Goal: Transaction & Acquisition: Purchase product/service

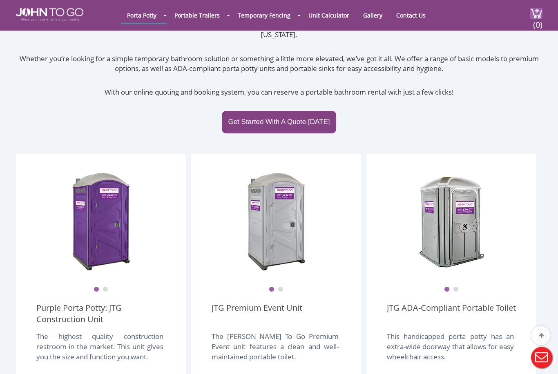
scroll to position [113, 0]
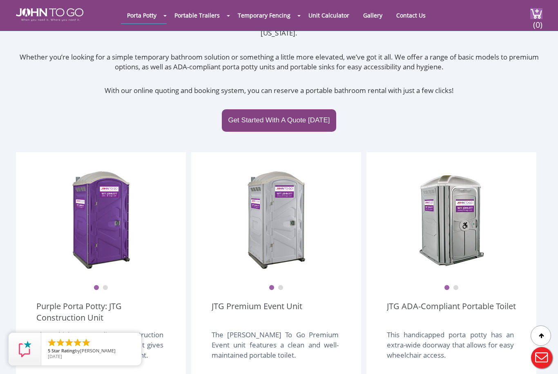
click at [71, 301] on link "Purple Porta Potty: JTG Construction Unit" at bounding box center [100, 312] width 129 height 23
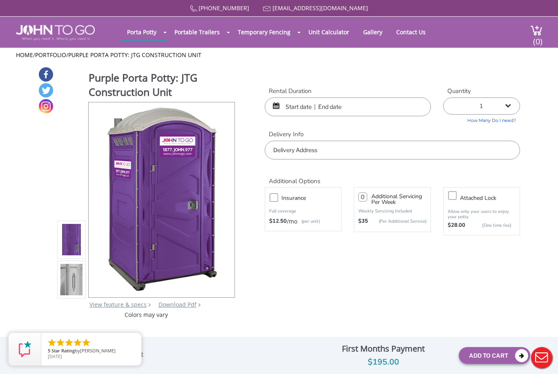
click at [277, 193] on label "Insurance" at bounding box center [311, 198] width 68 height 10
click at [0, 0] on input "Insurance" at bounding box center [0, 0] width 0 height 0
type input "0"
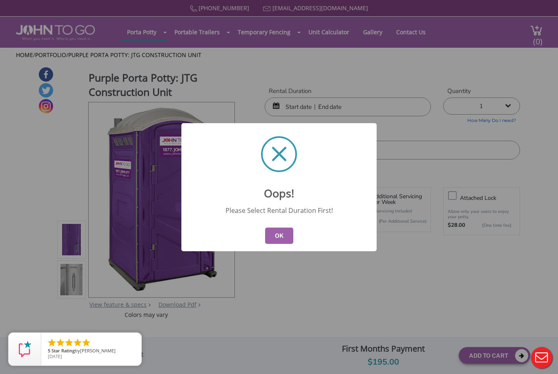
click at [280, 235] on button "OK" at bounding box center [279, 236] width 28 height 16
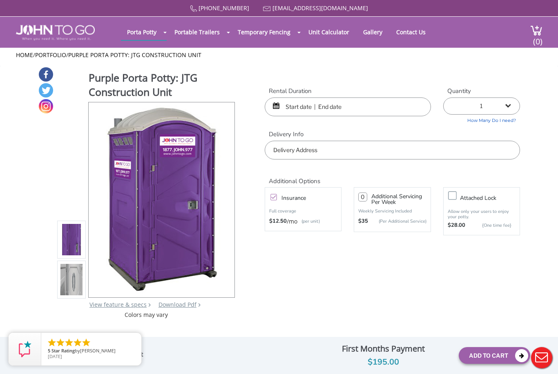
click at [339, 108] on input "text" at bounding box center [347, 107] width 166 height 19
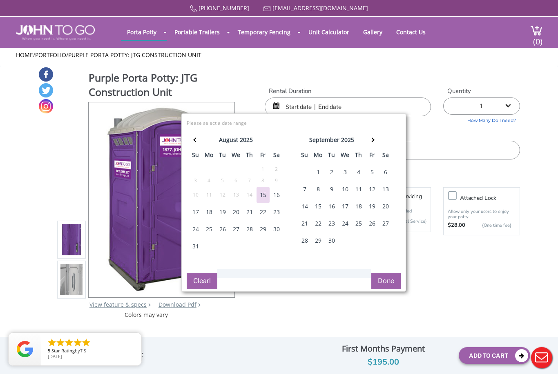
click at [207, 215] on div "18" at bounding box center [208, 212] width 13 height 16
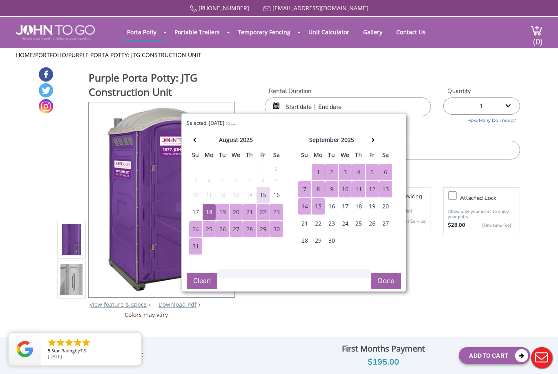
click at [320, 204] on div "15" at bounding box center [317, 206] width 13 height 16
type input "08/18/2025 to 09/15/2025"
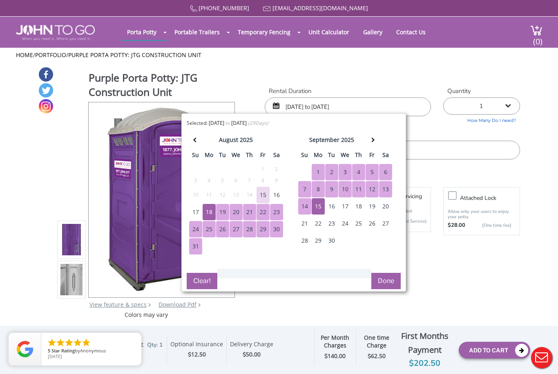
click at [385, 280] on button "Done" at bounding box center [385, 281] width 29 height 16
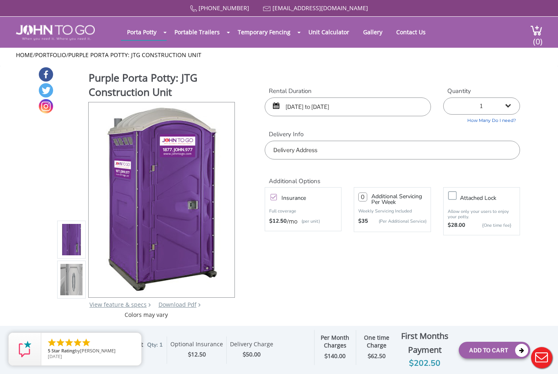
click at [516, 349] on icon at bounding box center [521, 350] width 13 height 13
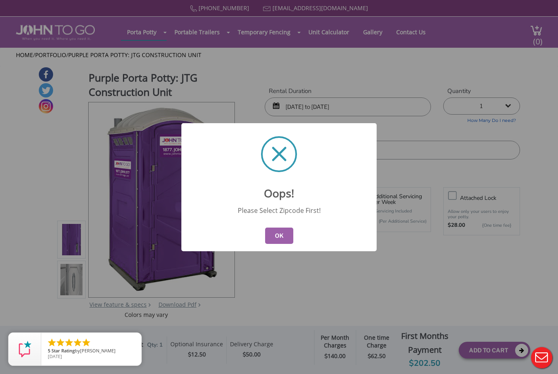
click at [279, 238] on button "OK" at bounding box center [279, 236] width 28 height 16
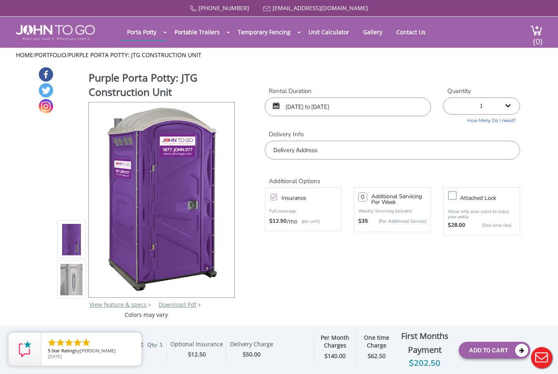
click at [356, 148] on input "text" at bounding box center [391, 150] width 255 height 19
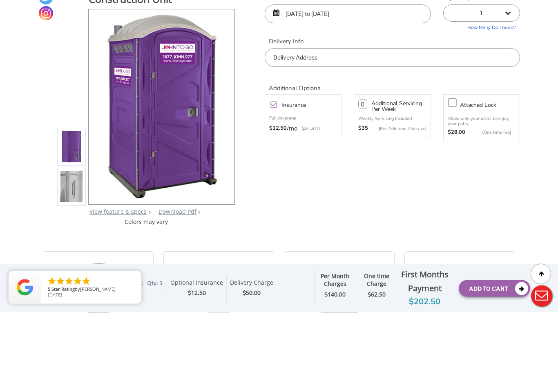
type input "07092"
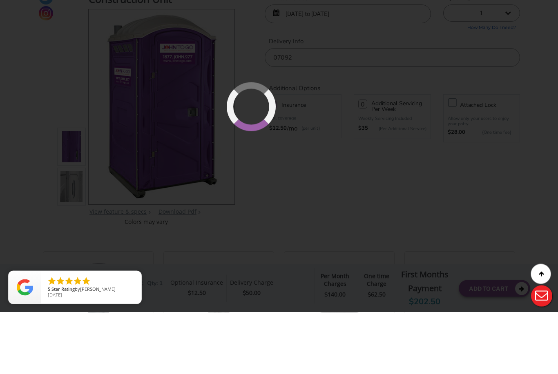
scroll to position [62, 0]
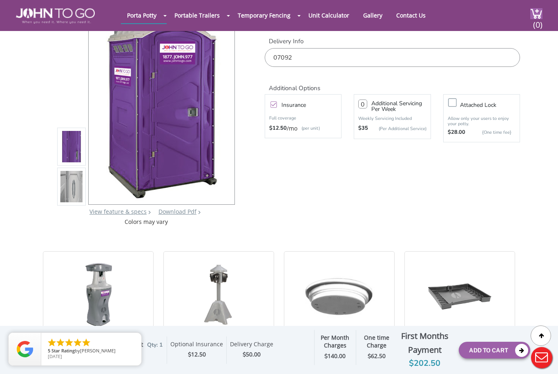
click at [519, 347] on icon at bounding box center [521, 350] width 13 height 13
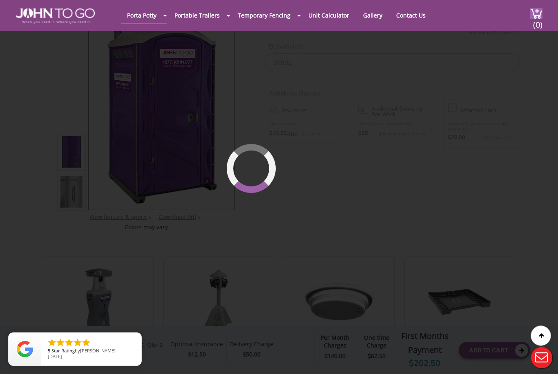
scroll to position [56, 0]
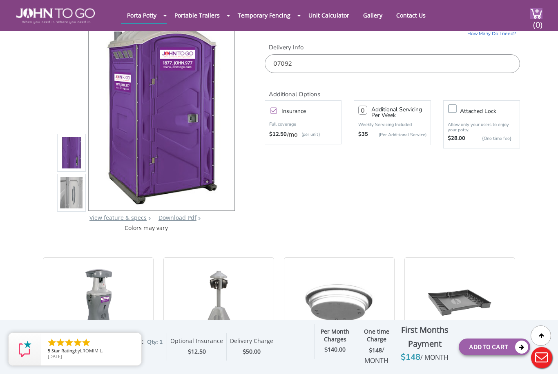
click at [530, 11] on img at bounding box center [536, 13] width 12 height 11
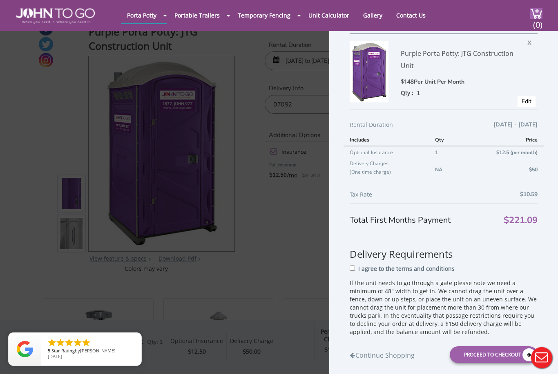
scroll to position [32, 0]
click at [353, 271] on input "I agree to the terms and conditions" at bounding box center [351, 267] width 5 height 5
checkbox input "true"
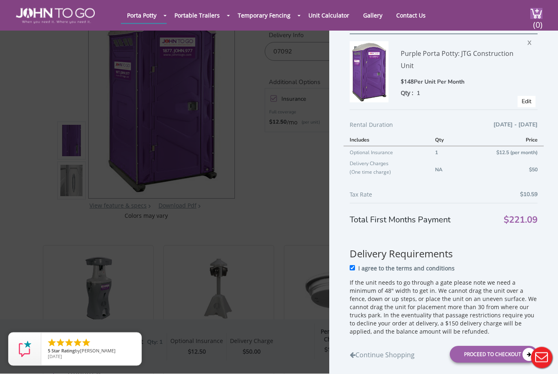
scroll to position [68, 0]
click at [500, 363] on div "Proceed to Checkout" at bounding box center [493, 354] width 88 height 17
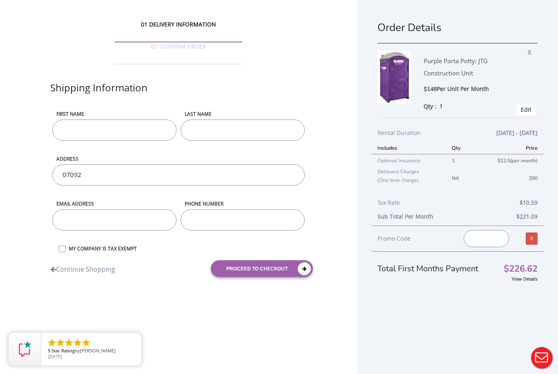
click at [121, 120] on input "First name" at bounding box center [114, 130] width 124 height 21
type input "Frank"
type input "Marano"
type input "338 Short Drive"
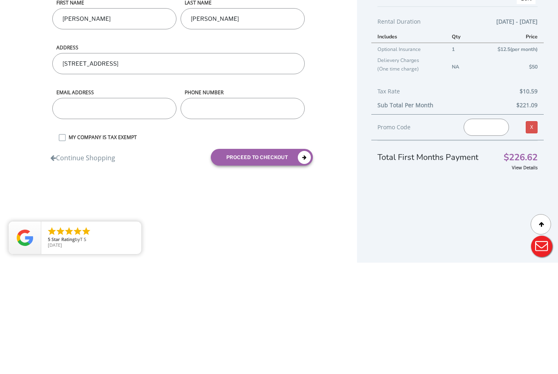
click at [133, 209] on input "email" at bounding box center [114, 219] width 124 height 21
type input "Snstr1@Verizon.net"
type input "9734674621"
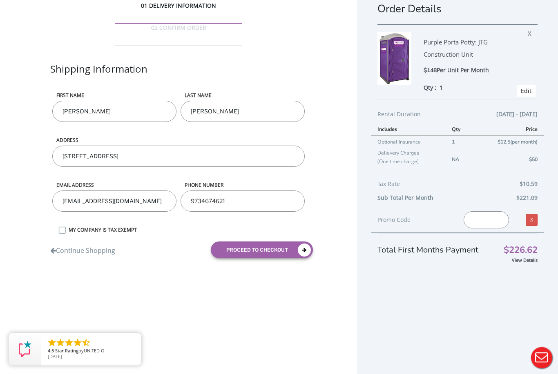
click at [270, 191] on input "9734674621" at bounding box center [242, 201] width 124 height 21
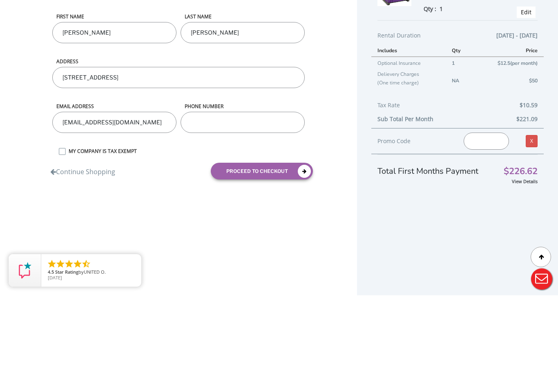
type input "9083478837"
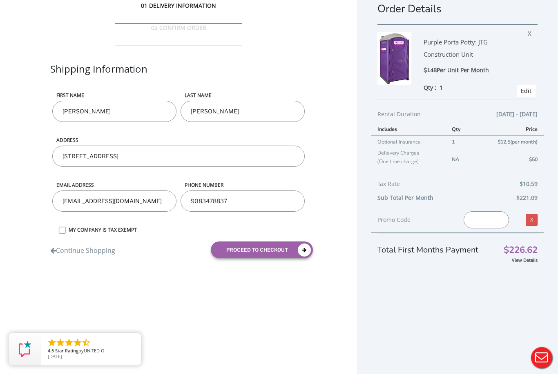
click at [304, 244] on icon "submit" at bounding box center [304, 250] width 13 height 13
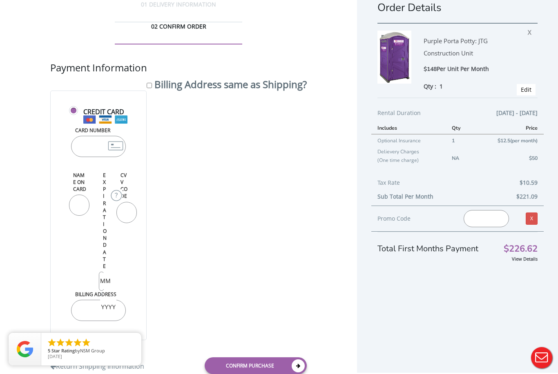
click at [147, 83] on input "Billing Address same as Shipping?" at bounding box center [149, 85] width 5 height 5
checkbox input "true"
type input "338 Short Drive"
click at [91, 136] on input "Card Number" at bounding box center [98, 146] width 55 height 21
type input "5122308377388896"
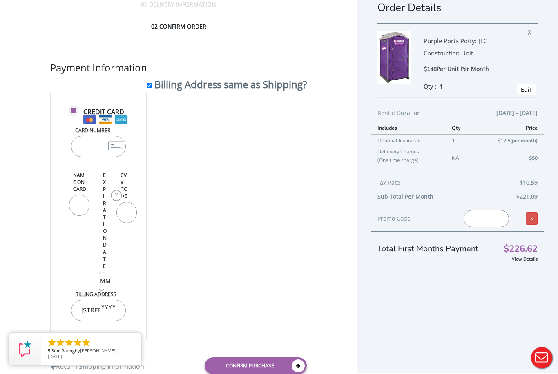
type input "Frank Marano"
type input "12"
type input "2029"
type input "116"
click at [79, 208] on input "Frank Marano" at bounding box center [79, 205] width 20 height 21
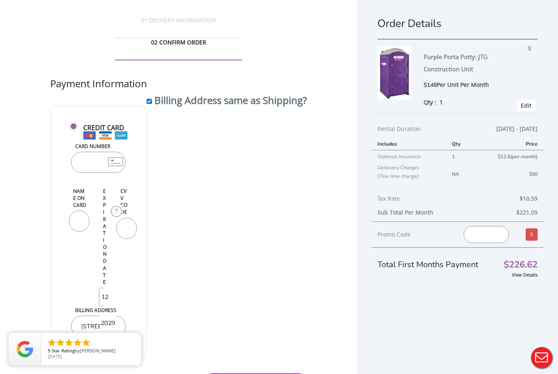
scroll to position [0, 0]
